Goal: Information Seeking & Learning: Learn about a topic

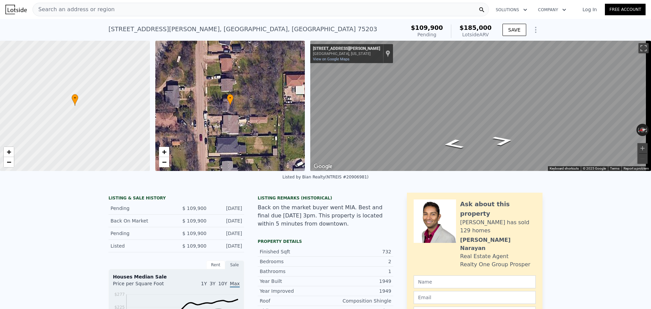
click at [207, 13] on div "Search an address or region" at bounding box center [261, 10] width 457 height 14
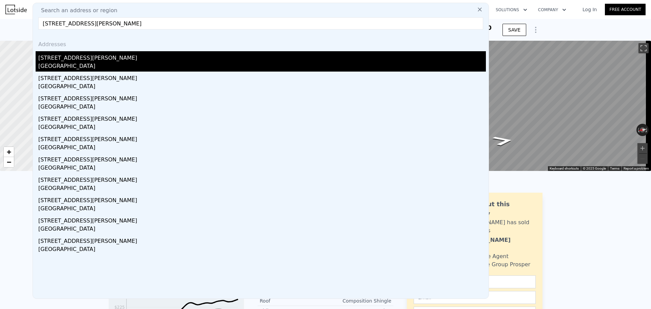
type input "[STREET_ADDRESS][PERSON_NAME]"
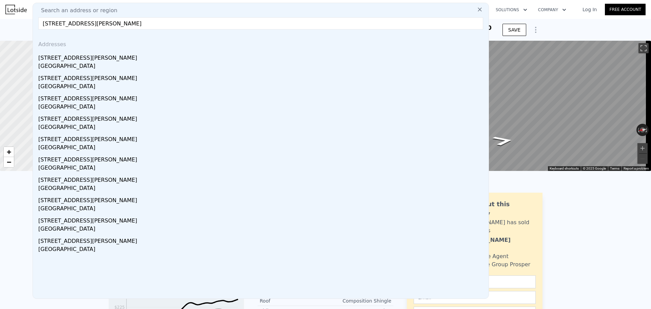
drag, startPoint x: 127, startPoint y: 68, endPoint x: 229, endPoint y: 3, distance: 120.4
click at [127, 68] on div "[GEOGRAPHIC_DATA]" at bounding box center [262, 66] width 448 height 9
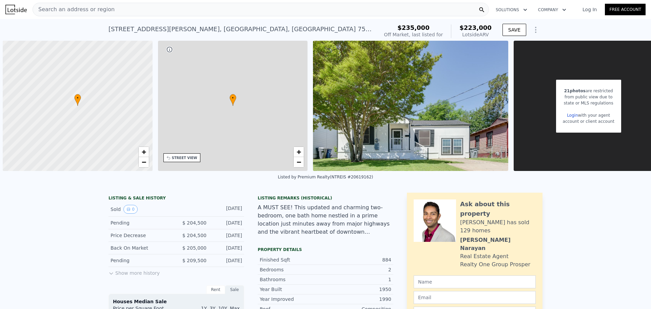
scroll to position [0, 3]
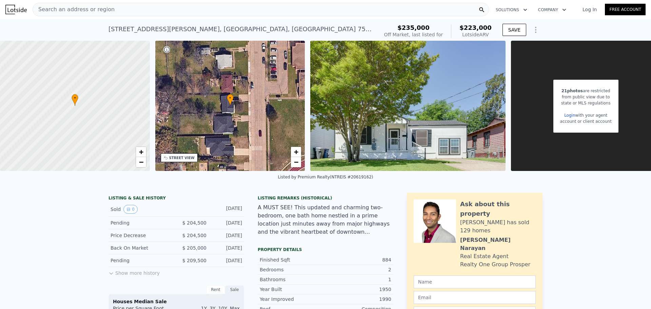
click at [141, 9] on div "Search an address or region" at bounding box center [261, 10] width 457 height 14
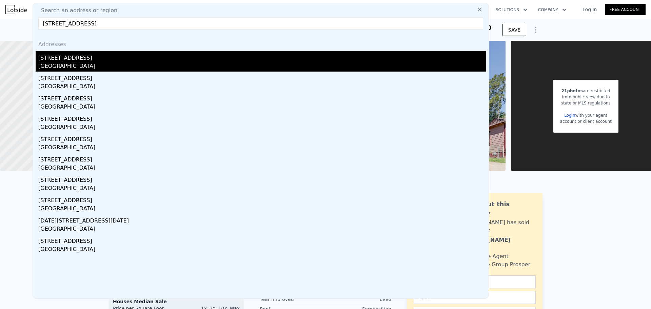
type input "[STREET_ADDRESS]"
click at [168, 63] on div "[GEOGRAPHIC_DATA]" at bounding box center [262, 66] width 448 height 9
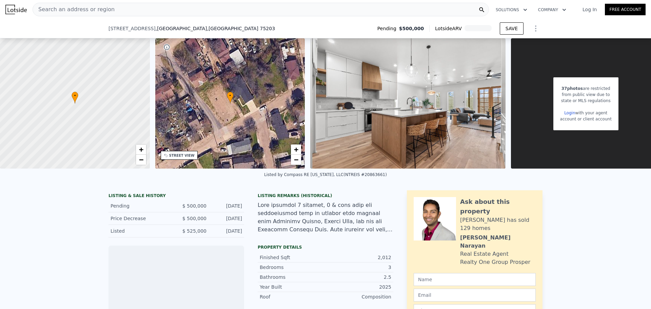
scroll to position [65, 0]
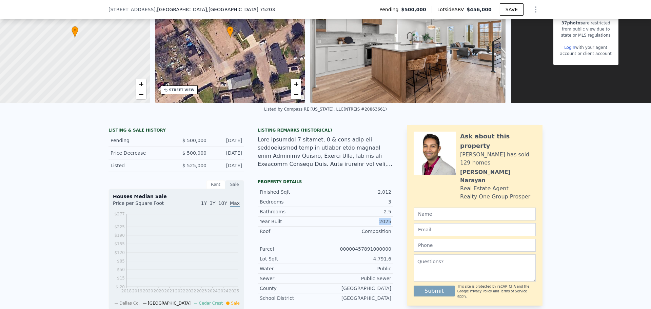
drag, startPoint x: 379, startPoint y: 228, endPoint x: 402, endPoint y: 226, distance: 22.8
click at [402, 226] on div "LISTING & SALE HISTORY Pending $ 500,000 [DATE] Price Decrease $ 500,000 [DATE]…" at bounding box center [326, 230] width 434 height 210
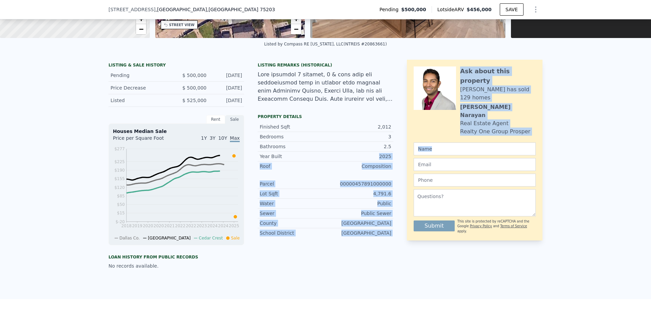
scroll to position [133, 0]
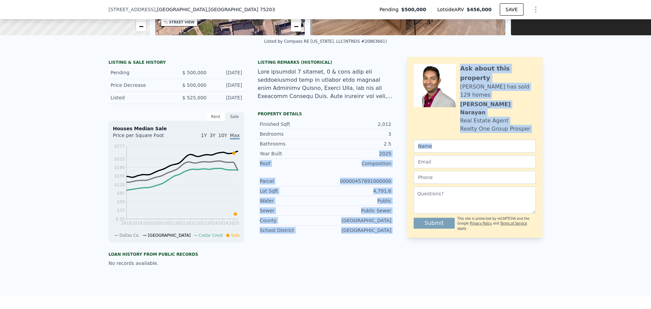
click at [348, 185] on div "00000457891000000" at bounding box center [359, 181] width 66 height 7
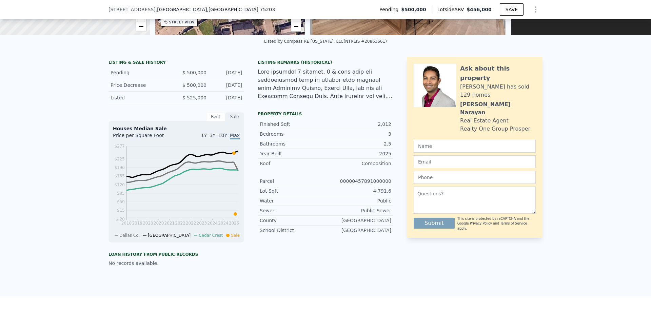
click at [384, 185] on div "00000457891000000" at bounding box center [359, 181] width 66 height 7
copy div "00000457891000000"
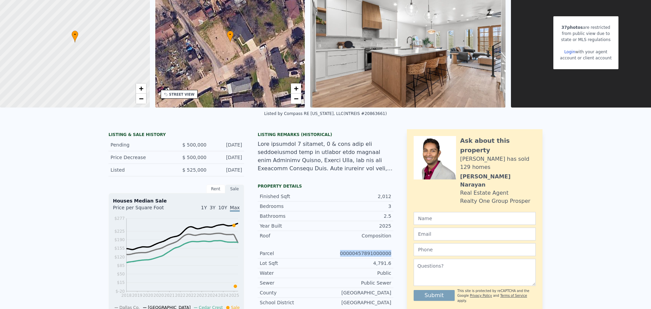
scroll to position [0, 0]
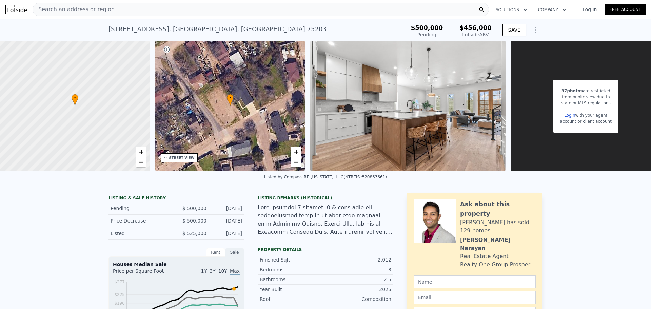
click at [148, 12] on div "Search an address or region" at bounding box center [261, 10] width 457 height 14
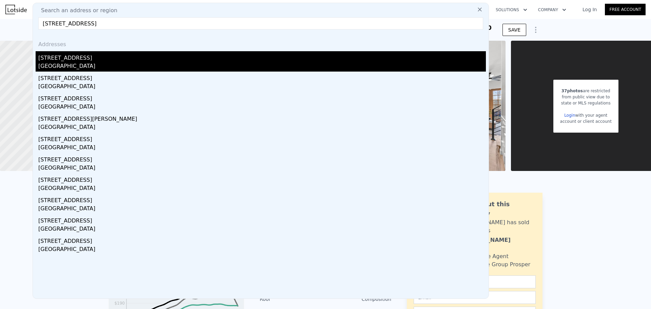
type input "[STREET_ADDRESS]"
click at [113, 58] on div "[STREET_ADDRESS]" at bounding box center [262, 56] width 448 height 11
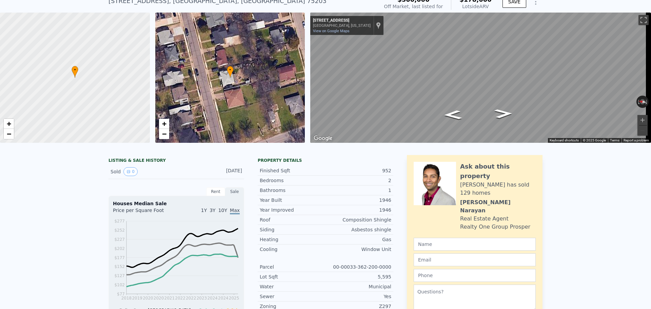
scroll to position [99, 0]
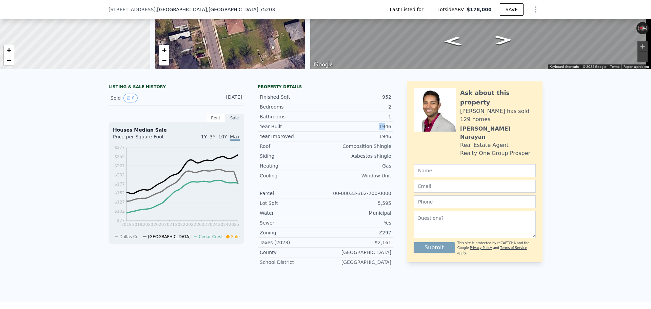
drag, startPoint x: 379, startPoint y: 134, endPoint x: 389, endPoint y: 130, distance: 11.3
click at [388, 130] on div "1946" at bounding box center [359, 126] width 66 height 7
copy div "1946"
drag, startPoint x: 338, startPoint y: 197, endPoint x: 389, endPoint y: 197, distance: 50.9
click at [389, 197] on div "00-00033-362-200-0000" at bounding box center [359, 193] width 66 height 7
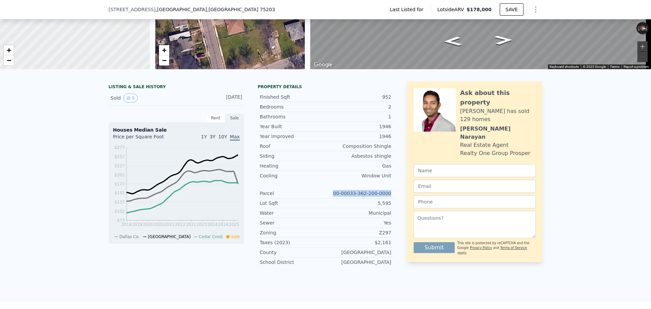
copy div "00-00033-362-200-0000"
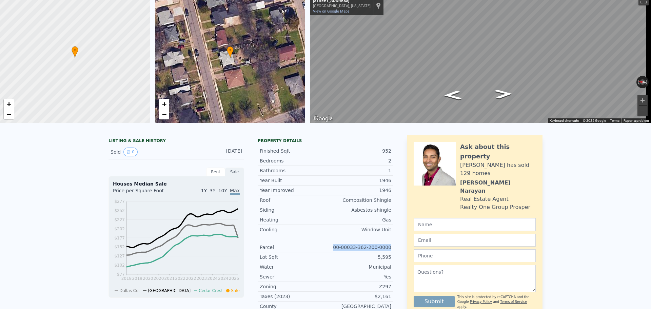
scroll to position [0, 0]
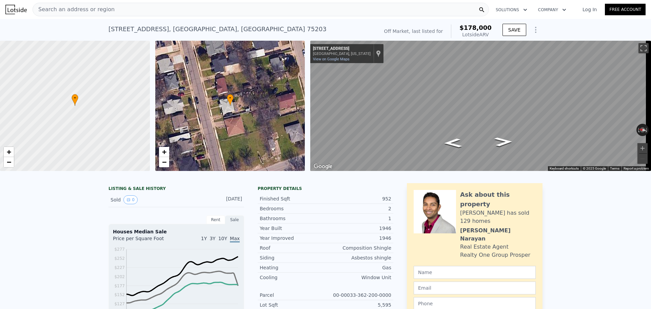
click at [137, 13] on div "Search an address or region" at bounding box center [261, 10] width 457 height 14
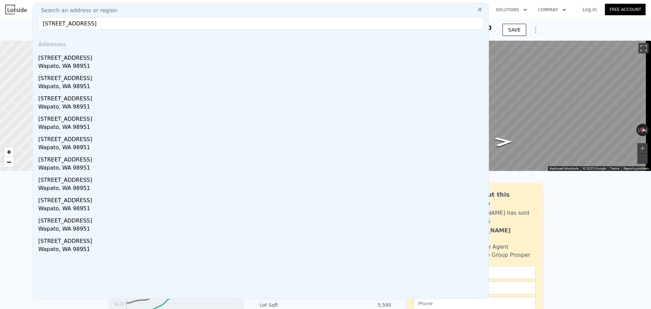
type input "[STREET_ADDRESS]"
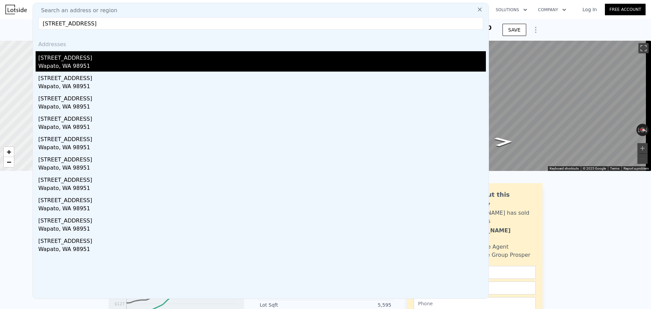
click at [82, 66] on div "Wapato, WA 98951" at bounding box center [262, 66] width 448 height 9
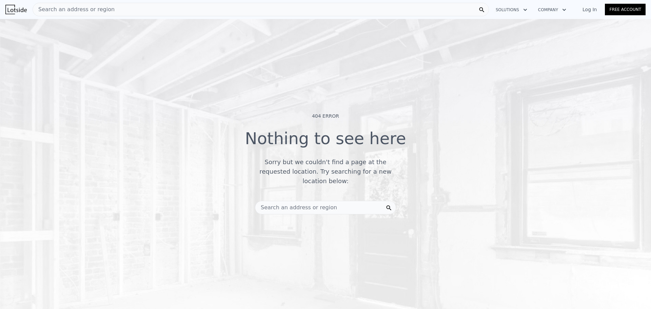
click at [312, 201] on div "Search an address or region" at bounding box center [296, 207] width 82 height 13
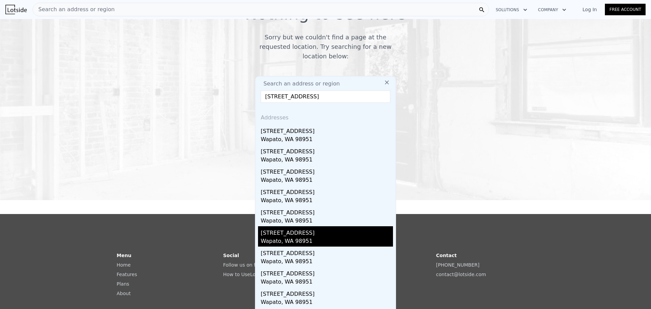
scroll to position [170, 0]
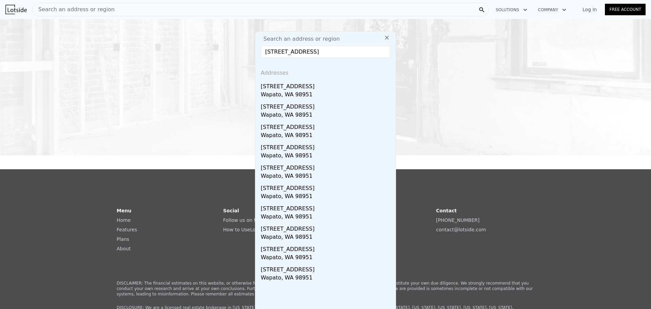
type input "[STREET_ADDRESS]"
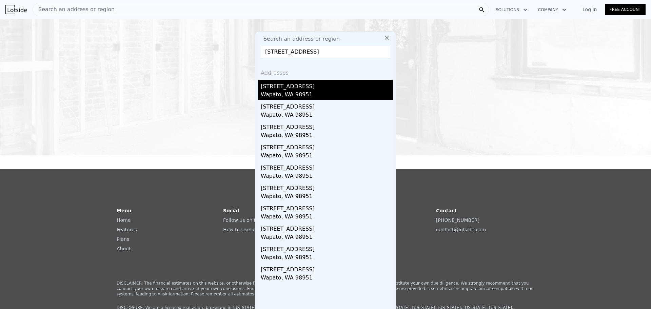
click at [307, 91] on div "Wapato, WA 98951" at bounding box center [327, 95] width 132 height 9
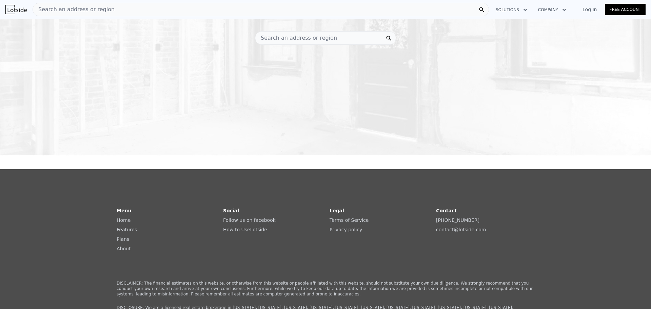
click at [316, 41] on div "Search an address or region" at bounding box center [325, 38] width 261 height 33
click at [321, 36] on span "Search an address or region" at bounding box center [296, 38] width 82 height 8
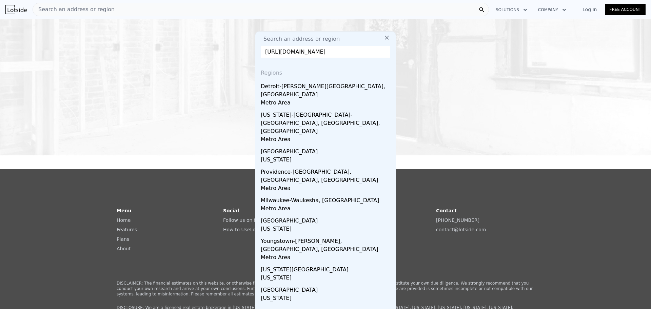
scroll to position [0, 0]
click at [322, 47] on input "[URL][DOMAIN_NAME]" at bounding box center [326, 52] width 130 height 12
paste input "[STREET_ADDRESS]"
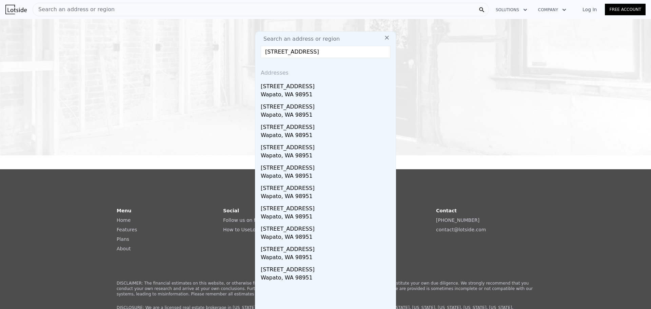
click at [277, 48] on input "[STREET_ADDRESS]" at bounding box center [326, 52] width 130 height 12
drag, startPoint x: 273, startPoint y: 48, endPoint x: 246, endPoint y: 48, distance: 26.8
click at [246, 48] on div "Search an address or region Search an address or region [STREET_ADDRESS] Addres…" at bounding box center [325, 38] width 261 height 33
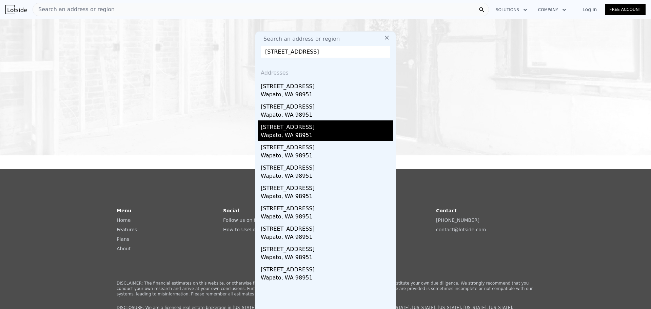
type input "[STREET_ADDRESS]"
click at [302, 120] on div "[STREET_ADDRESS]" at bounding box center [327, 125] width 132 height 11
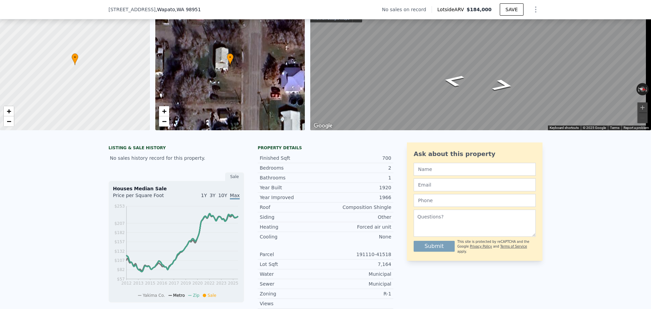
scroll to position [2, 0]
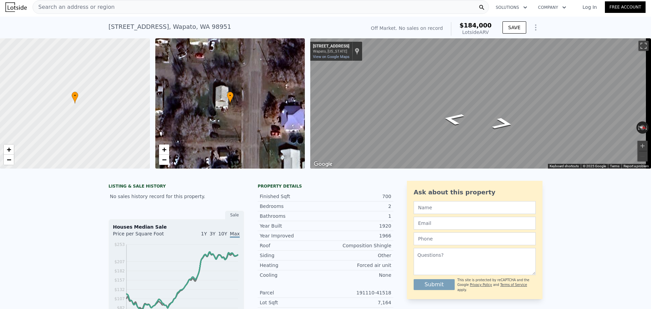
click at [127, 3] on div "Search an address or region" at bounding box center [261, 7] width 457 height 14
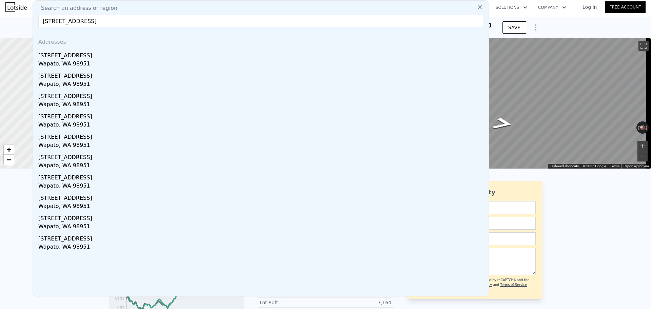
click at [56, 21] on input "[STREET_ADDRESS]" at bounding box center [260, 21] width 445 height 12
click at [83, 22] on input "[STREET_ADDRESS]" at bounding box center [260, 21] width 445 height 12
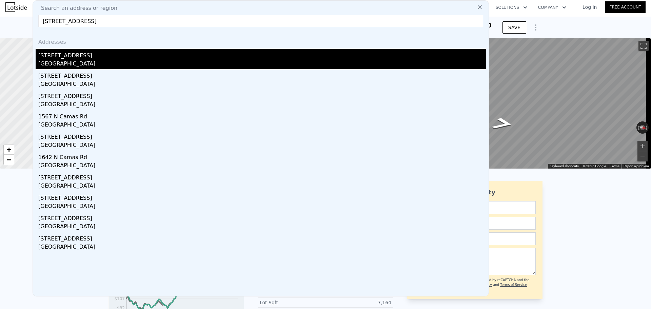
type input "[STREET_ADDRESS]"
click at [140, 58] on div "[STREET_ADDRESS]" at bounding box center [262, 54] width 448 height 11
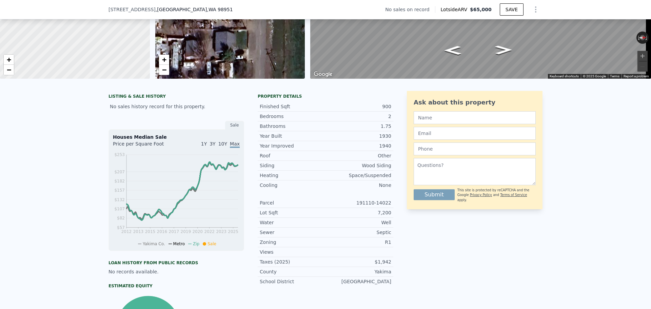
scroll to position [102, 0]
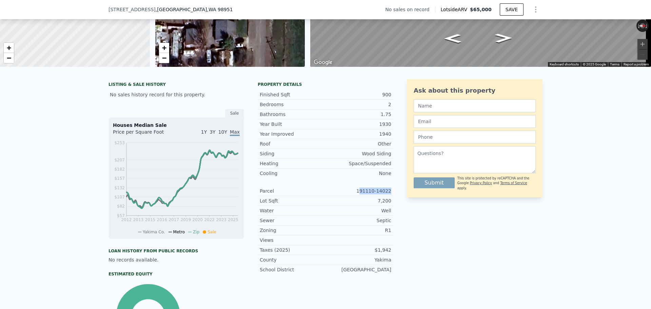
drag, startPoint x: 365, startPoint y: 195, endPoint x: 393, endPoint y: 195, distance: 28.2
click at [393, 195] on div "LISTING & SALE HISTORY No sales history record for this property. Sale Houses M…" at bounding box center [326, 214] width 434 height 271
click at [394, 196] on div "LISTING & SALE HISTORY No sales history record for this property. Sale Houses M…" at bounding box center [326, 214] width 434 height 271
drag, startPoint x: 394, startPoint y: 196, endPoint x: 360, endPoint y: 193, distance: 33.5
click at [365, 197] on div "LISTING & SALE HISTORY No sales history record for this property. Sale Houses M…" at bounding box center [326, 214] width 434 height 271
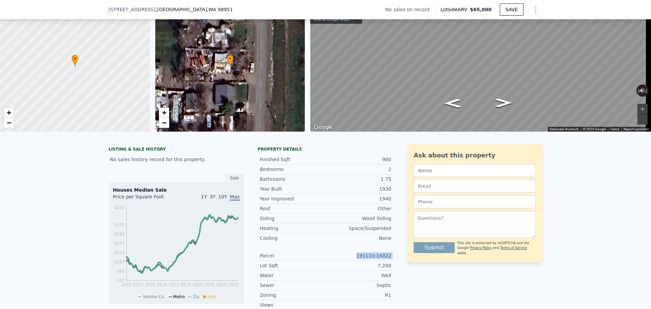
scroll to position [2, 0]
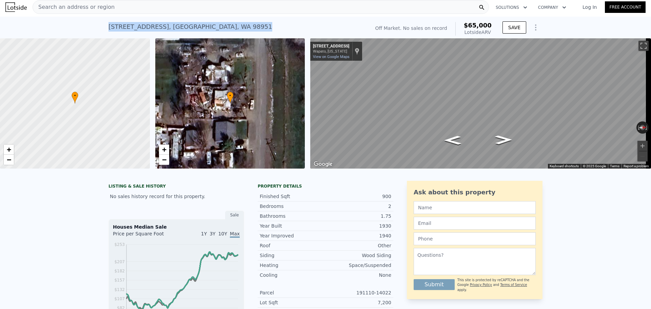
drag, startPoint x: 237, startPoint y: 24, endPoint x: 60, endPoint y: 23, distance: 177.1
click at [60, 23] on div "[STREET_ADDRESS] No sales on record (~ARV $65k ) Off Market. No sales on record…" at bounding box center [325, 28] width 651 height 22
copy div "[STREET_ADDRESS]"
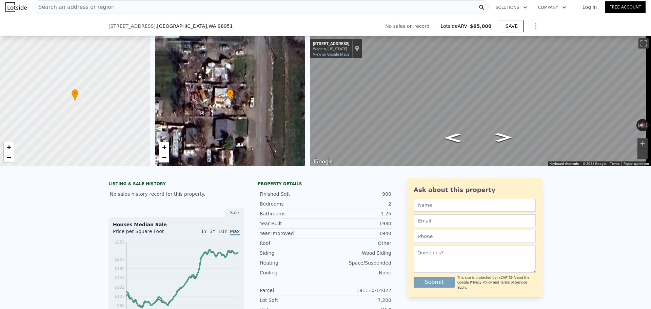
scroll to position [204, 0]
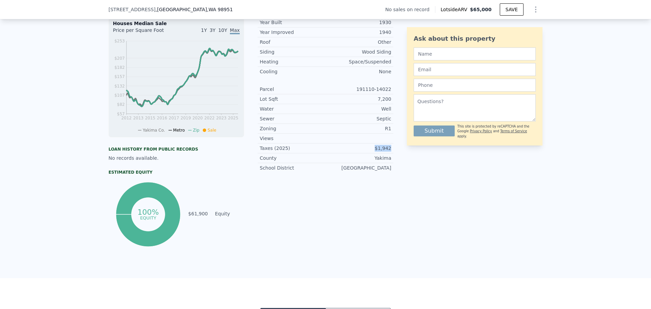
drag, startPoint x: 389, startPoint y: 152, endPoint x: 373, endPoint y: 154, distance: 16.3
click at [373, 152] on div "$1,942" at bounding box center [359, 148] width 66 height 7
copy div "$1,942"
drag, startPoint x: 365, startPoint y: 93, endPoint x: 397, endPoint y: 93, distance: 31.9
click at [397, 93] on div "LISTING & SALE HISTORY No sales history record for this property. Sale Houses M…" at bounding box center [326, 112] width 434 height 271
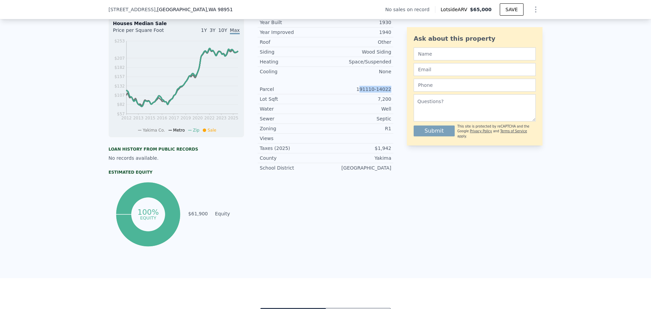
click at [370, 93] on div "191110-14022" at bounding box center [359, 89] width 66 height 7
drag, startPoint x: 359, startPoint y: 95, endPoint x: 394, endPoint y: 94, distance: 35.0
click at [393, 94] on div "LISTING & SALE HISTORY No sales history record for this property. Sale Houses M…" at bounding box center [326, 112] width 434 height 271
copy div "191110-14022"
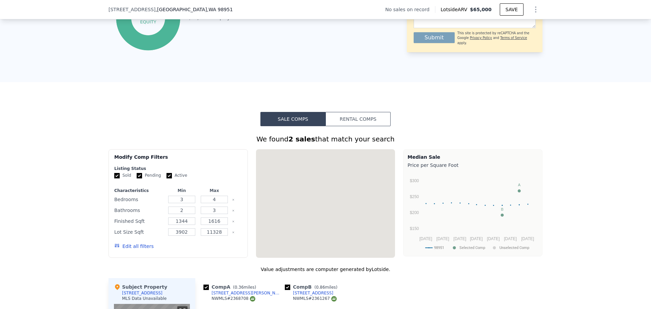
scroll to position [407, 0]
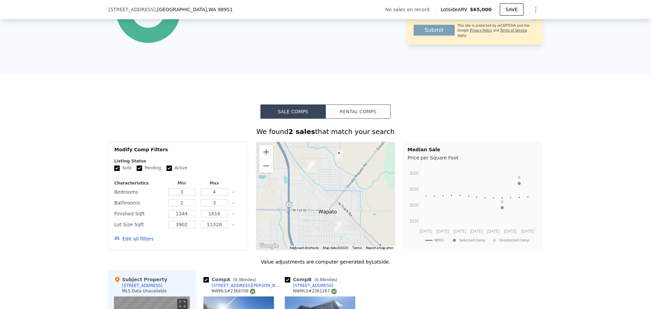
click at [364, 118] on button "Rental Comps" at bounding box center [358, 111] width 65 height 14
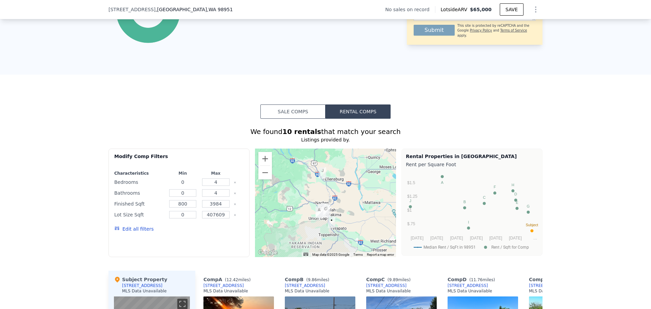
drag, startPoint x: 176, startPoint y: 187, endPoint x: 172, endPoint y: 187, distance: 4.7
click at [172, 186] on input "0" at bounding box center [182, 181] width 27 height 7
type input "1"
type input "3"
drag, startPoint x: 185, startPoint y: 197, endPoint x: 172, endPoint y: 197, distance: 13.2
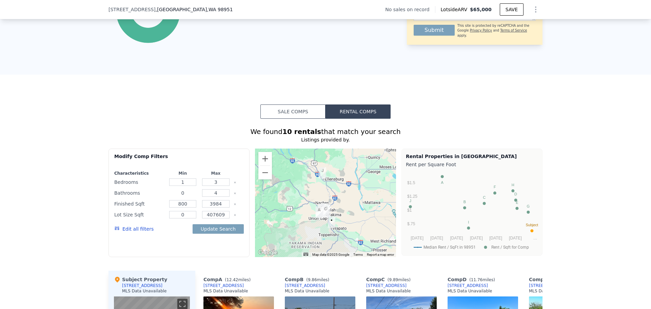
click at [169, 197] on input "0" at bounding box center [182, 192] width 27 height 7
type input "1"
type input "2"
click at [231, 234] on button "Update Search" at bounding box center [218, 228] width 51 height 9
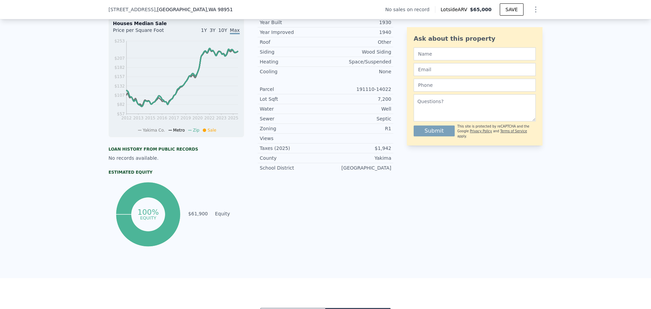
scroll to position [102, 0]
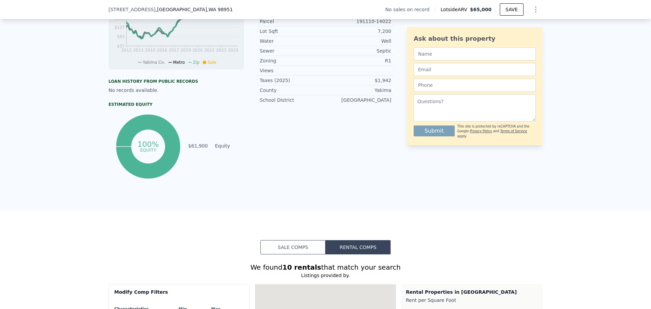
type input "0"
type input "4"
type input "0"
type input "4"
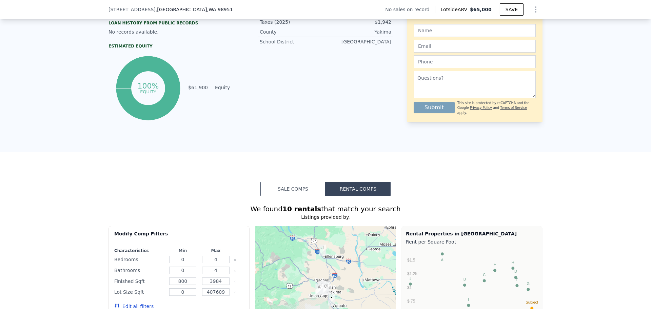
scroll to position [441, 0]
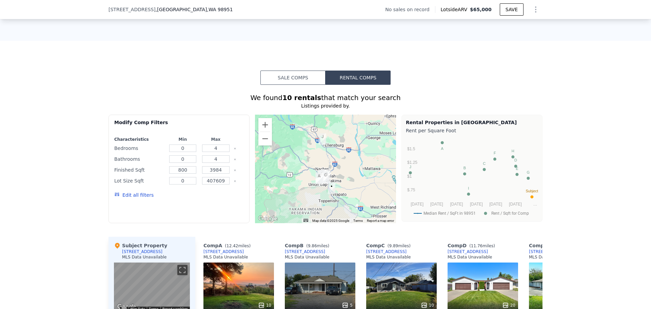
click at [185, 153] on div "0" at bounding box center [183, 148] width 31 height 9
drag, startPoint x: 186, startPoint y: 153, endPoint x: 176, endPoint y: 153, distance: 9.8
click at [177, 152] on input "0" at bounding box center [182, 148] width 27 height 7
type input "1"
type input "3"
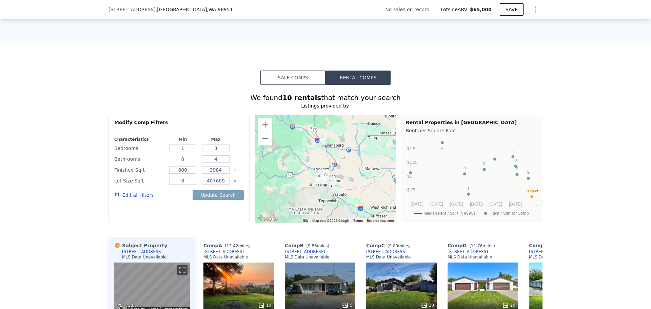
drag, startPoint x: 186, startPoint y: 162, endPoint x: 157, endPoint y: 162, distance: 29.2
click at [157, 162] on div "Bathrooms 0 4" at bounding box center [179, 158] width 130 height 9
type input "1"
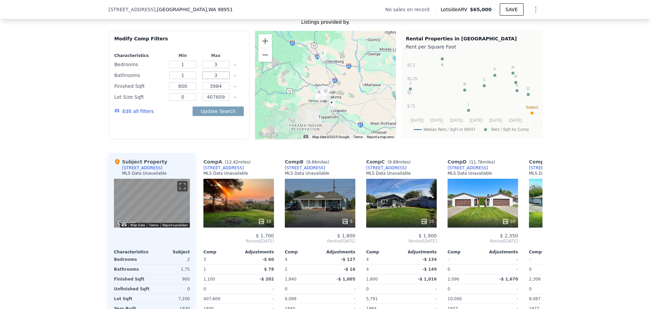
scroll to position [543, 0]
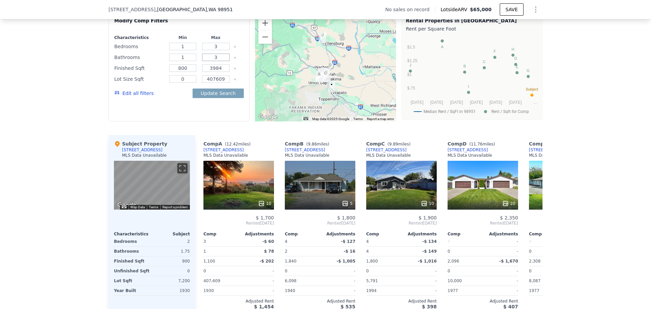
type input "3"
drag, startPoint x: 185, startPoint y: 73, endPoint x: 163, endPoint y: 74, distance: 22.4
click at [163, 73] on div "Finished Sqft 800 3984" at bounding box center [179, 67] width 130 height 9
type input "600"
type input "1200"
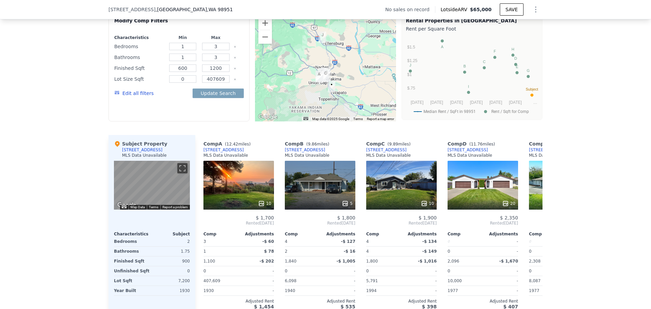
click at [234, 81] on icon "Clear" at bounding box center [235, 79] width 3 height 3
click at [227, 96] on button "Update Search" at bounding box center [218, 93] width 51 height 9
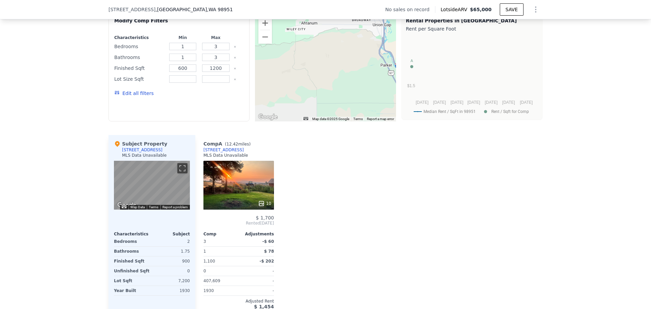
drag, startPoint x: 318, startPoint y: 75, endPoint x: 352, endPoint y: 64, distance: 36.2
click at [352, 64] on div at bounding box center [325, 67] width 141 height 109
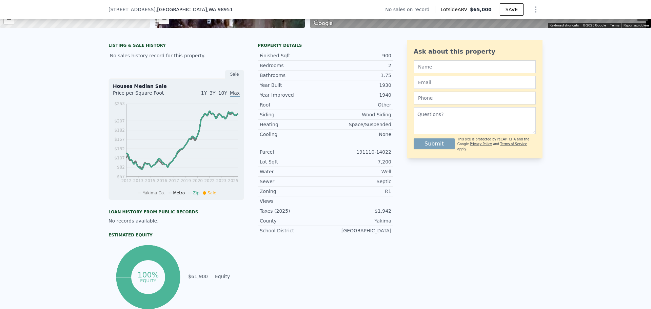
scroll to position [136, 0]
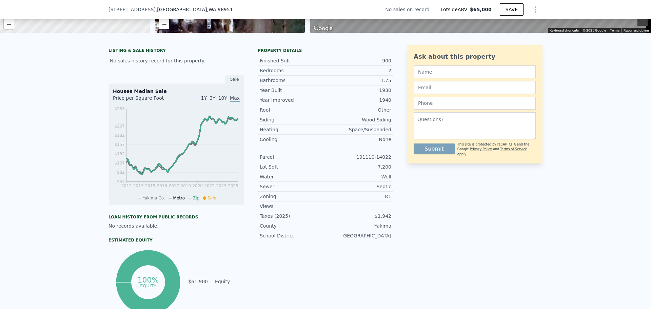
type input "0"
type input "4"
type input "0"
type input "4"
type input "800"
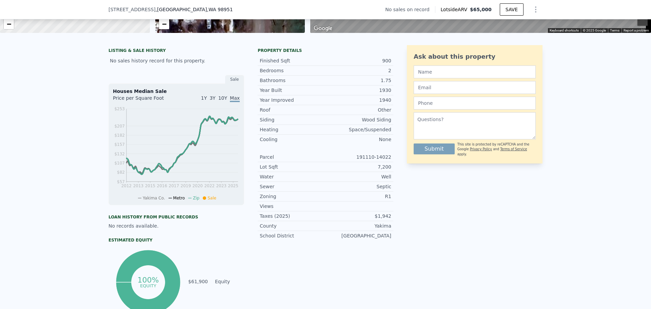
type input "3984"
type input "0"
type input "407609"
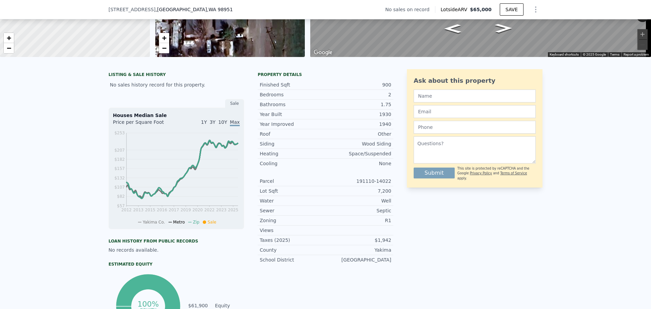
scroll to position [102, 0]
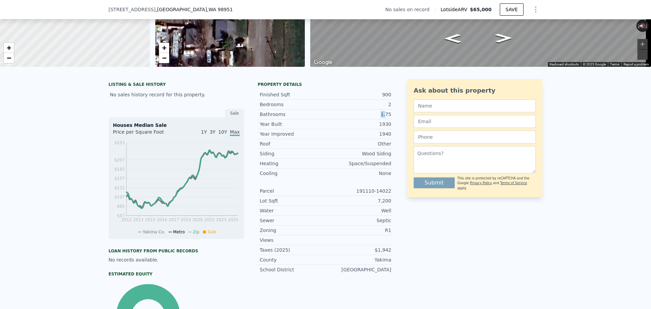
drag, startPoint x: 378, startPoint y: 118, endPoint x: 388, endPoint y: 118, distance: 10.2
click at [385, 118] on div "1.75" at bounding box center [359, 114] width 66 height 7
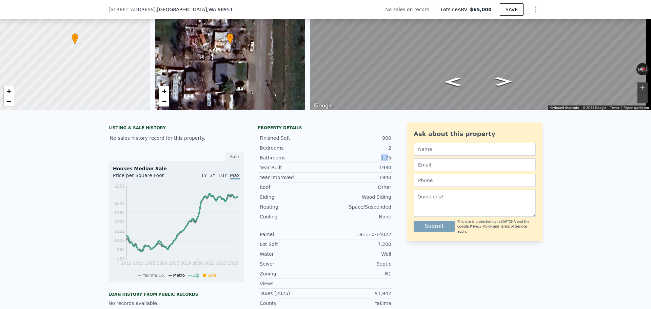
scroll to position [2, 0]
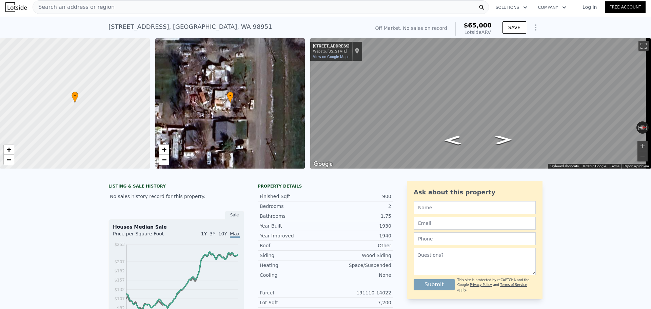
click at [151, 13] on div "Search an address or region" at bounding box center [261, 7] width 457 height 14
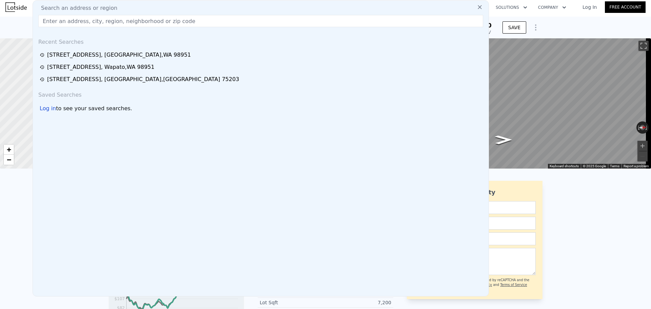
click at [154, 8] on div "Search an address or region" at bounding box center [261, 8] width 451 height 8
click at [159, 21] on input "text" at bounding box center [260, 21] width 445 height 12
paste input "[STREET_ADDRESS]"
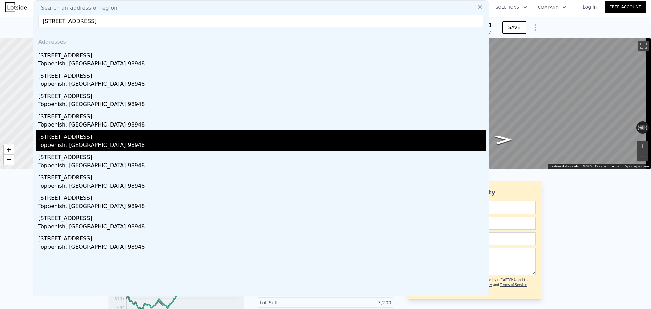
type input "[STREET_ADDRESS]"
click at [111, 137] on div "[STREET_ADDRESS]" at bounding box center [262, 135] width 448 height 11
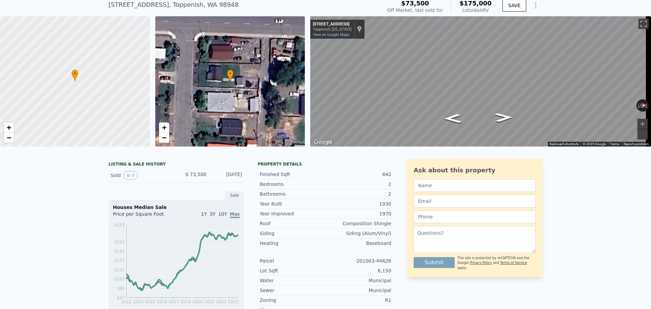
scroll to position [34, 0]
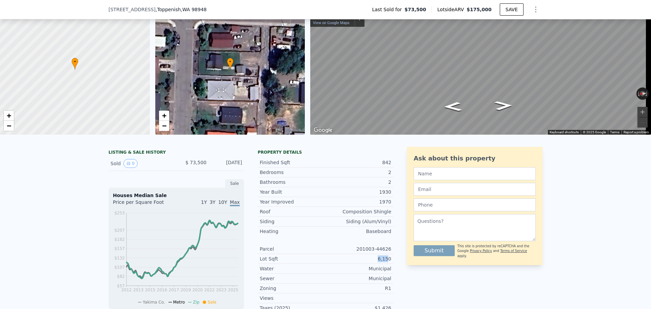
drag, startPoint x: 373, startPoint y: 263, endPoint x: 391, endPoint y: 265, distance: 18.4
click at [391, 264] on div "Lot Sqft 6,150" at bounding box center [326, 259] width 136 height 10
copy div "6,150"
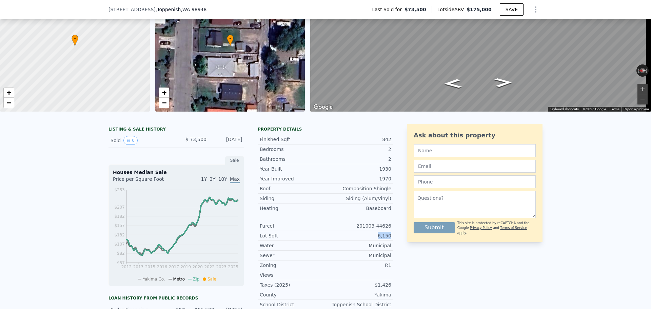
scroll to position [68, 0]
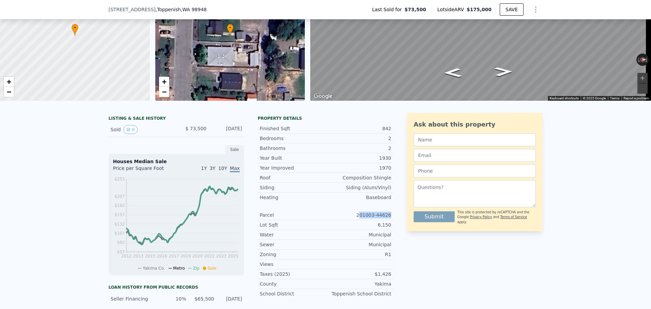
drag, startPoint x: 362, startPoint y: 217, endPoint x: 395, endPoint y: 220, distance: 32.4
click at [395, 220] on div "LISTING & SALE HISTORY Sold 0 $ 73,500 [DATE] Sale Houses Median Sale Price per…" at bounding box center [326, 252] width 434 height 279
drag, startPoint x: 373, startPoint y: 220, endPoint x: 361, endPoint y: 220, distance: 11.9
click at [361, 220] on div "LISTING & SALE HISTORY Sold 0 $ 73,500 [DATE] Sale Houses Median Sale Price per…" at bounding box center [326, 252] width 434 height 279
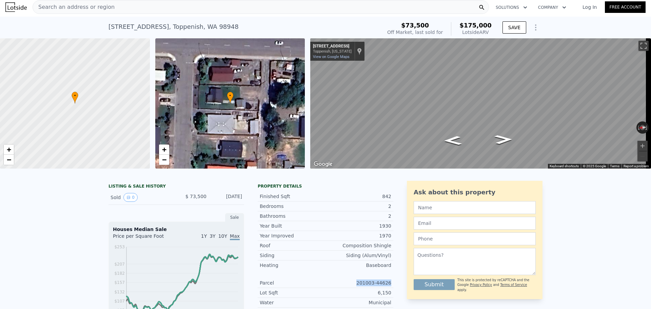
scroll to position [0, 0]
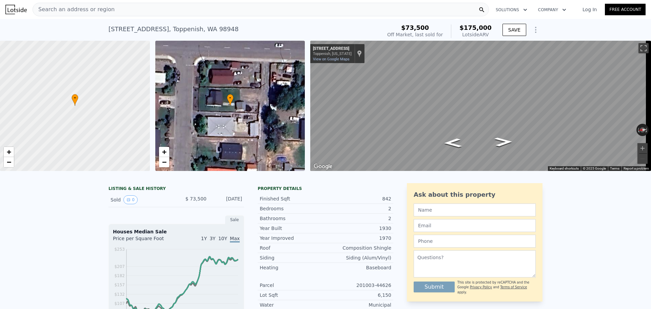
click at [141, 19] on div "[STREET_ADDRESS] Sold [DATE] for $73,500 (~ARV $175k ) $73,500 Off Market, last…" at bounding box center [326, 30] width 434 height 22
click at [141, 15] on div "Search an address or region" at bounding box center [261, 10] width 457 height 14
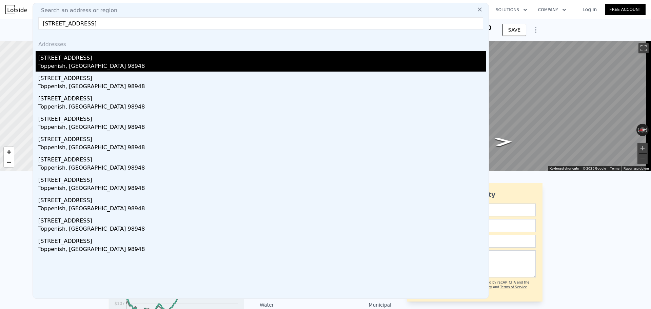
type input "[STREET_ADDRESS]"
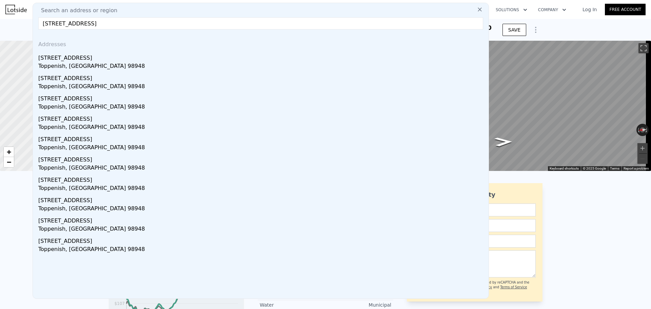
click at [112, 65] on div "Toppenish, [GEOGRAPHIC_DATA] 98948" at bounding box center [262, 66] width 448 height 9
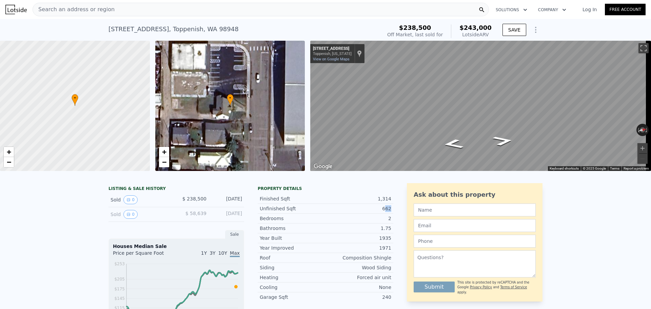
drag, startPoint x: 390, startPoint y: 214, endPoint x: 384, endPoint y: 214, distance: 6.4
click at [384, 214] on div "Unfinished Sqft 662" at bounding box center [326, 209] width 136 height 10
drag, startPoint x: 389, startPoint y: 206, endPoint x: 381, endPoint y: 206, distance: 8.1
click at [381, 204] on div "Finished Sqft 1,314" at bounding box center [326, 199] width 136 height 10
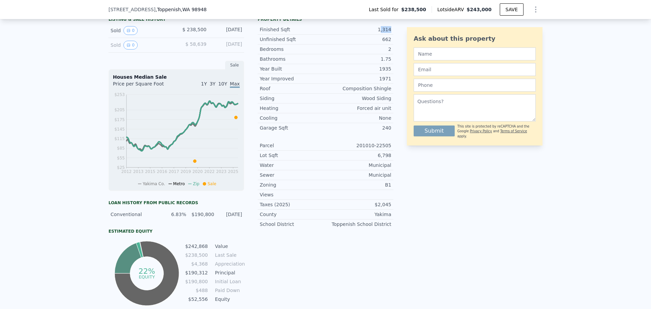
scroll to position [167, 0]
drag, startPoint x: 390, startPoint y: 76, endPoint x: 383, endPoint y: 76, distance: 7.1
click at [384, 73] on div "Year Built 1935" at bounding box center [326, 68] width 136 height 9
drag, startPoint x: 381, startPoint y: 140, endPoint x: 386, endPoint y: 139, distance: 5.1
click at [385, 139] on div "Year Improved 1971 Roof Composition Shingle Siding Wood Siding Heating Forced a…" at bounding box center [326, 150] width 136 height 155
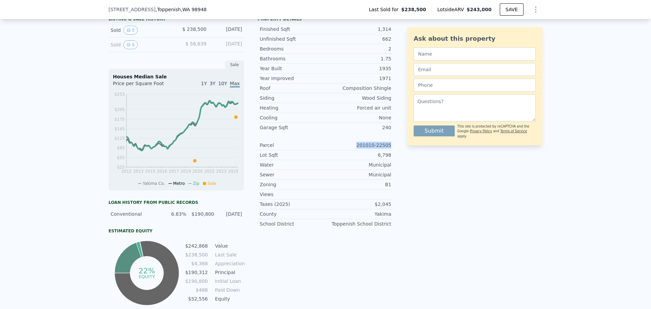
drag, startPoint x: 373, startPoint y: 147, endPoint x: 391, endPoint y: 147, distance: 17.7
click at [391, 147] on div "Parcel 201010-22505" at bounding box center [326, 145] width 136 height 10
copy div "201010-22505"
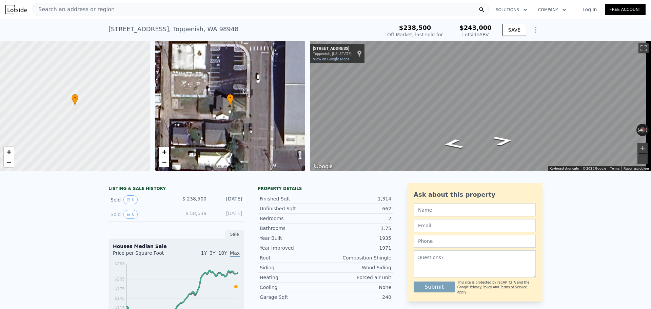
click at [145, 13] on div "Search an address or region" at bounding box center [261, 10] width 457 height 14
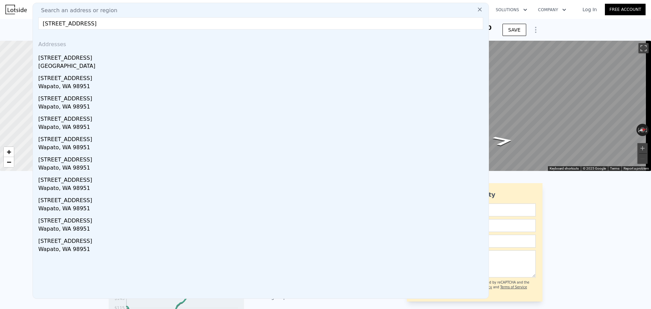
click at [87, 25] on input "[STREET_ADDRESS]" at bounding box center [260, 23] width 445 height 12
click at [134, 24] on input "[STREET_ADDRESS]" at bounding box center [260, 23] width 445 height 12
click at [83, 25] on input "[STREET_ADDRESS]" at bounding box center [260, 23] width 445 height 12
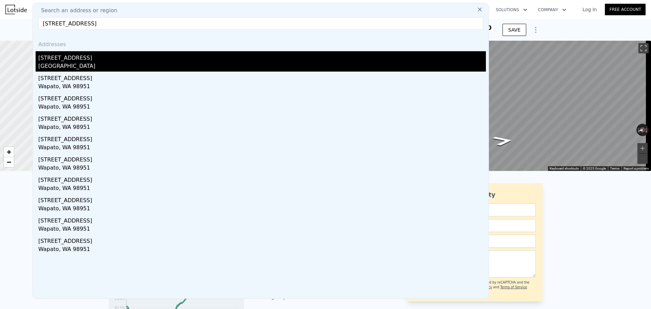
type input "[STREET_ADDRESS]"
click at [72, 66] on div "[GEOGRAPHIC_DATA]" at bounding box center [262, 66] width 448 height 9
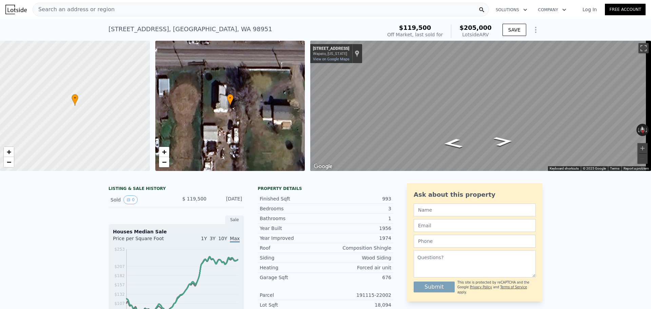
click at [214, 16] on div "Search an address or region" at bounding box center [261, 10] width 457 height 14
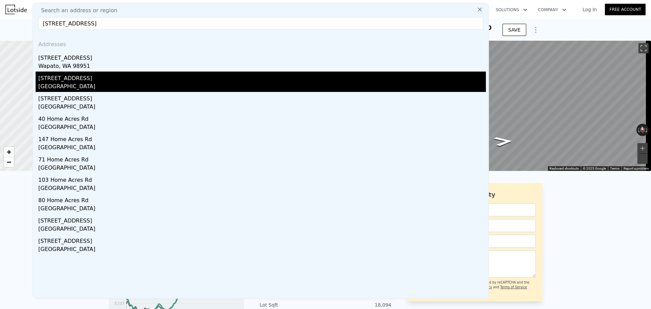
type input "[STREET_ADDRESS]"
click at [149, 74] on div "[STREET_ADDRESS]" at bounding box center [262, 77] width 448 height 11
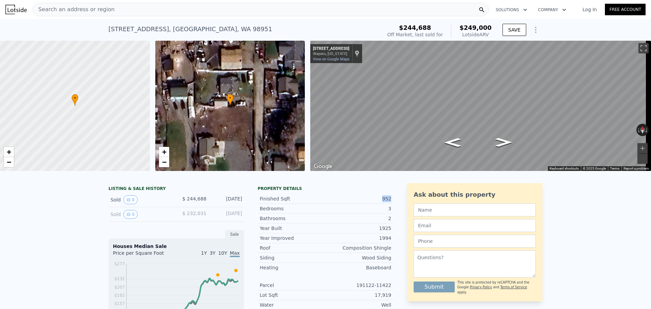
drag, startPoint x: 383, startPoint y: 199, endPoint x: 392, endPoint y: 200, distance: 9.2
click at [392, 200] on div "LISTING & SALE HISTORY Sold 0 $ 244,688 [DATE] Sold 0 $ 232,031 [DATE] Sale Hou…" at bounding box center [326, 278] width 434 height 191
copy div "952"
drag, startPoint x: 391, startPoint y: 298, endPoint x: 379, endPoint y: 299, distance: 12.3
click at [379, 299] on div "LISTING & SALE HISTORY Sold 0 $ 244,688 [DATE] Sold 0 $ 232,031 [DATE] Sale Hou…" at bounding box center [326, 278] width 434 height 191
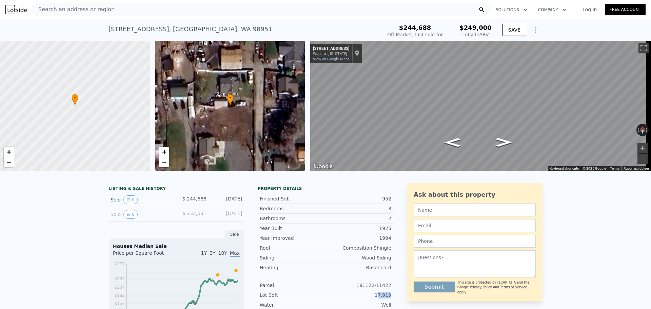
copy div "7,919"
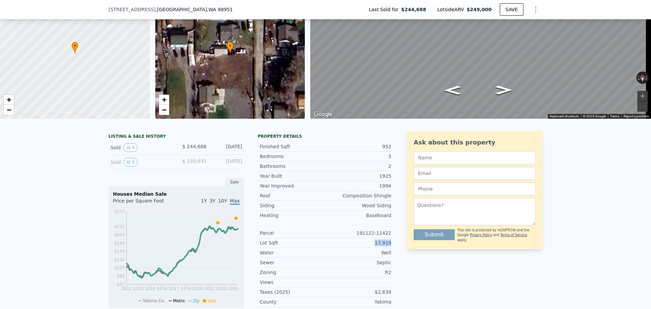
scroll to position [99, 0]
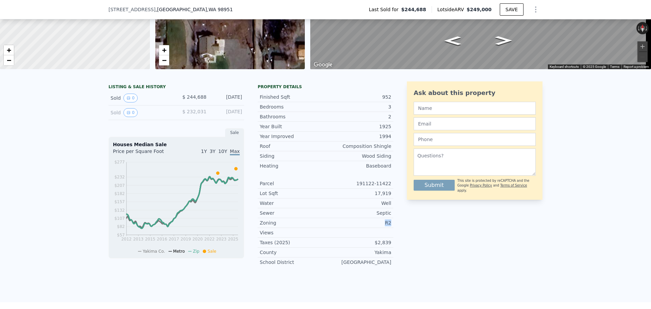
drag, startPoint x: 384, startPoint y: 230, endPoint x: 404, endPoint y: 231, distance: 20.0
click at [402, 231] on div "LISTING & SALE HISTORY Sold 0 $ 244,688 [DATE] Sold 0 $ 232,031 [DATE] Sale Hou…" at bounding box center [326, 176] width 434 height 191
drag, startPoint x: 377, startPoint y: 197, endPoint x: 389, endPoint y: 196, distance: 12.6
click at [389, 196] on div "Lot Sqft 17,919" at bounding box center [326, 194] width 136 height 10
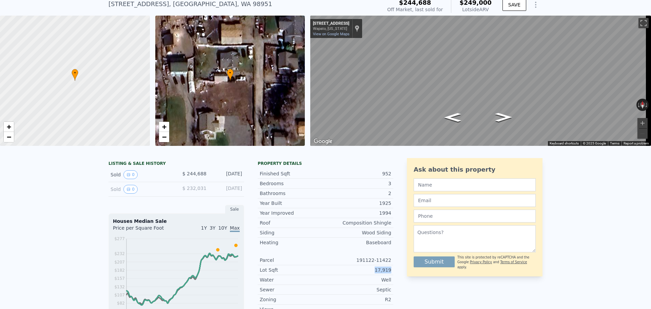
scroll to position [34, 0]
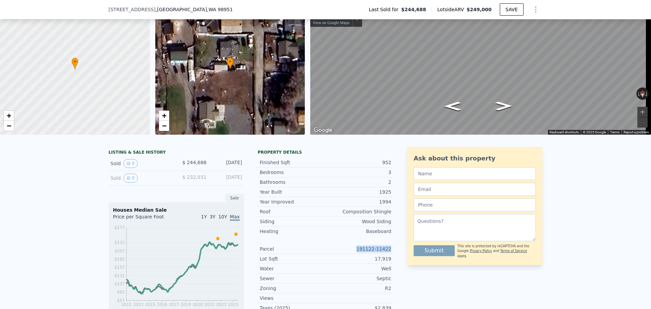
drag, startPoint x: 363, startPoint y: 252, endPoint x: 396, endPoint y: 249, distance: 33.7
click at [396, 249] on div "LISTING & SALE HISTORY Sold 0 $ 244,688 [DATE] Sold 0 $ 232,031 [DATE] Sale Hou…" at bounding box center [326, 242] width 434 height 191
